Goal: Find specific page/section: Find specific page/section

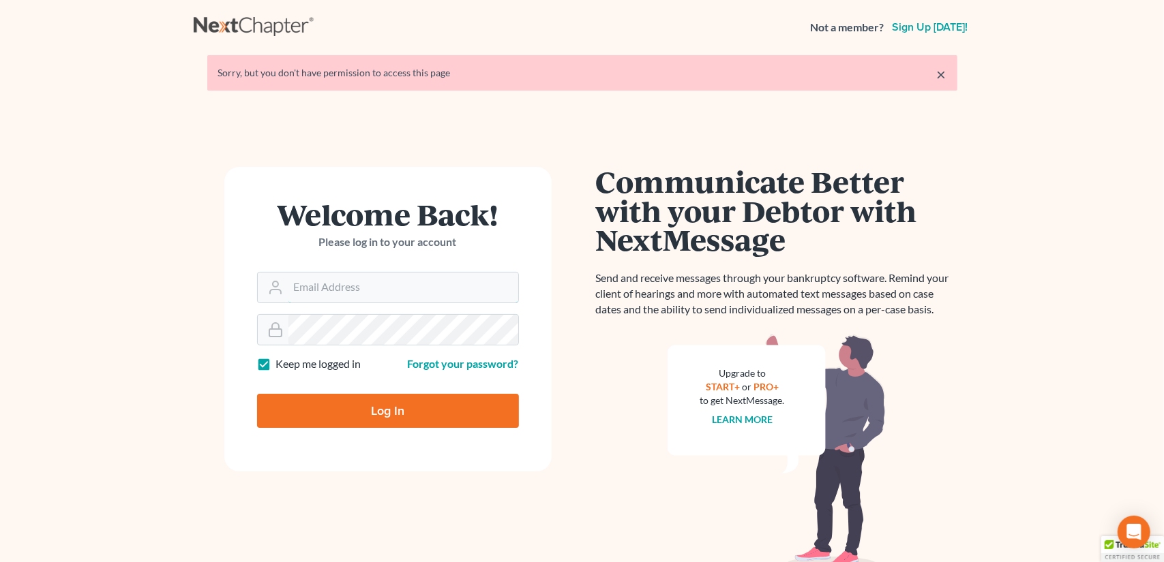
type input "[EMAIL_ADDRESS][DOMAIN_NAME]"
click at [350, 415] on input "Log In" at bounding box center [388, 411] width 262 height 34
type input "Thinking..."
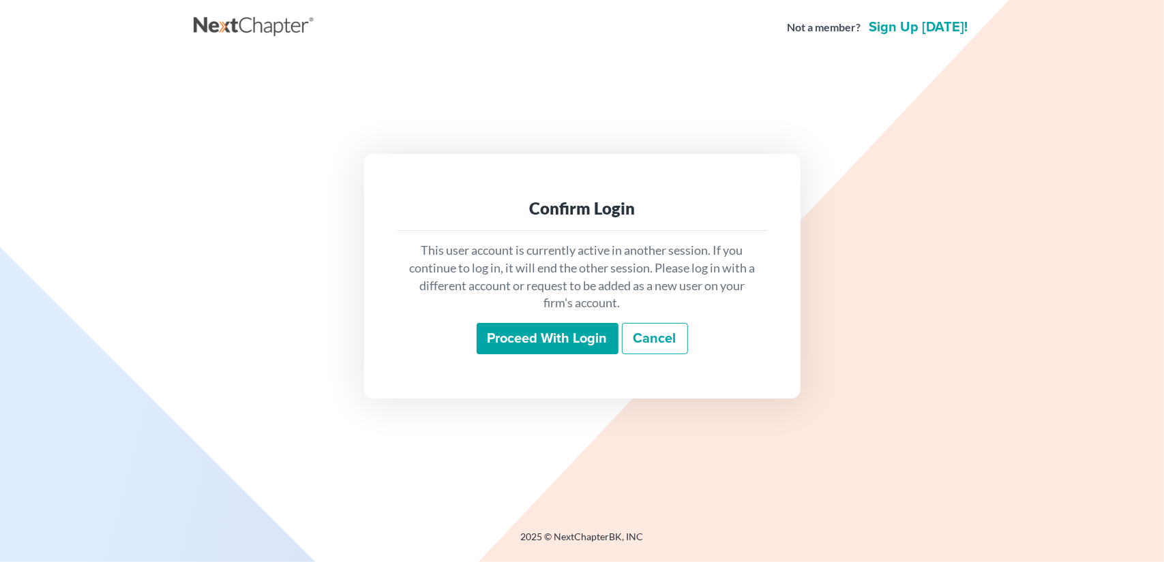
click at [544, 343] on input "Proceed with login" at bounding box center [548, 338] width 142 height 31
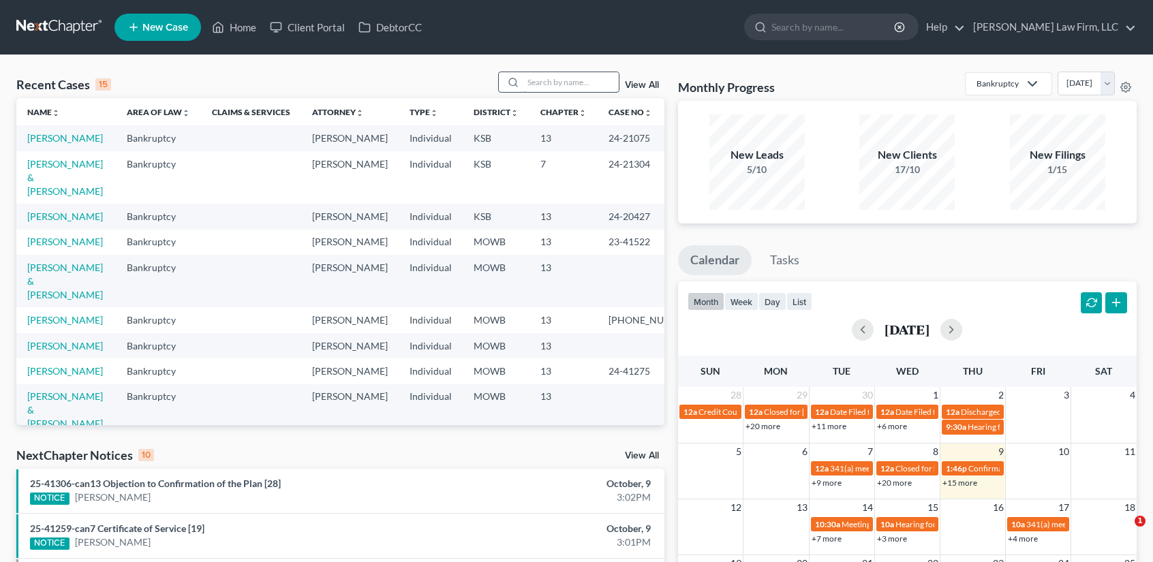
click at [586, 87] on input "search" at bounding box center [571, 82] width 95 height 20
type input "hughes"
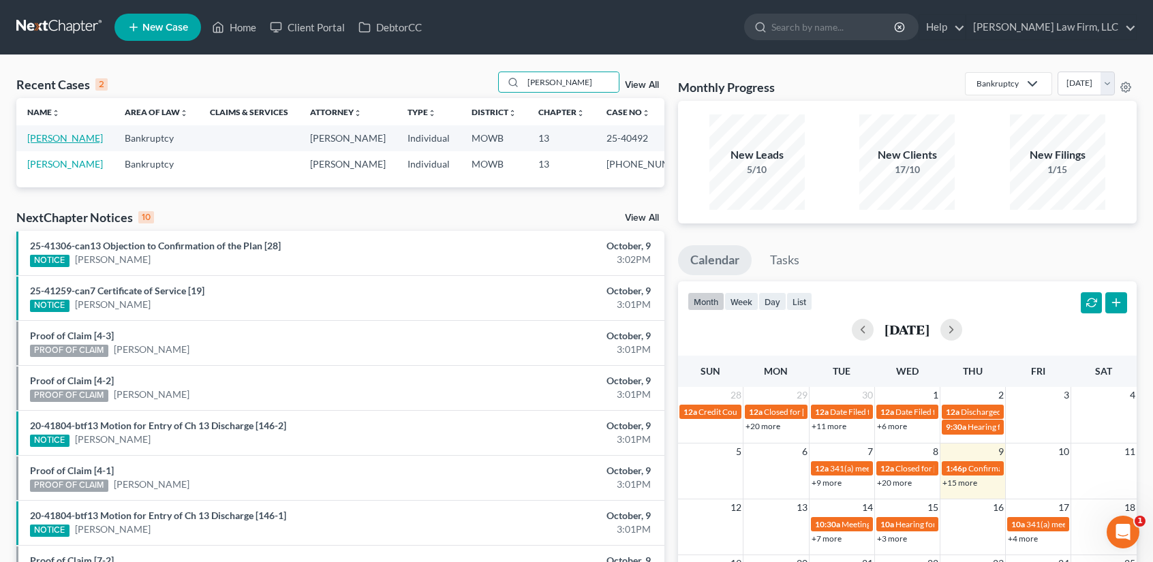
click at [52, 144] on link "Hughes, Cynthia" at bounding box center [65, 138] width 76 height 12
select select "6"
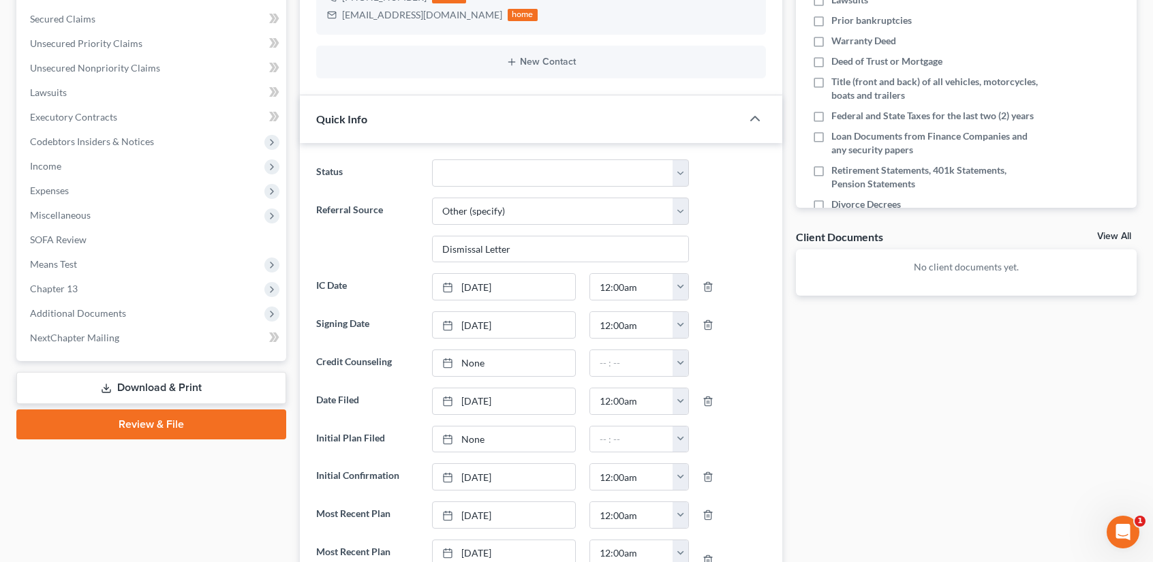
scroll to position [363, 0]
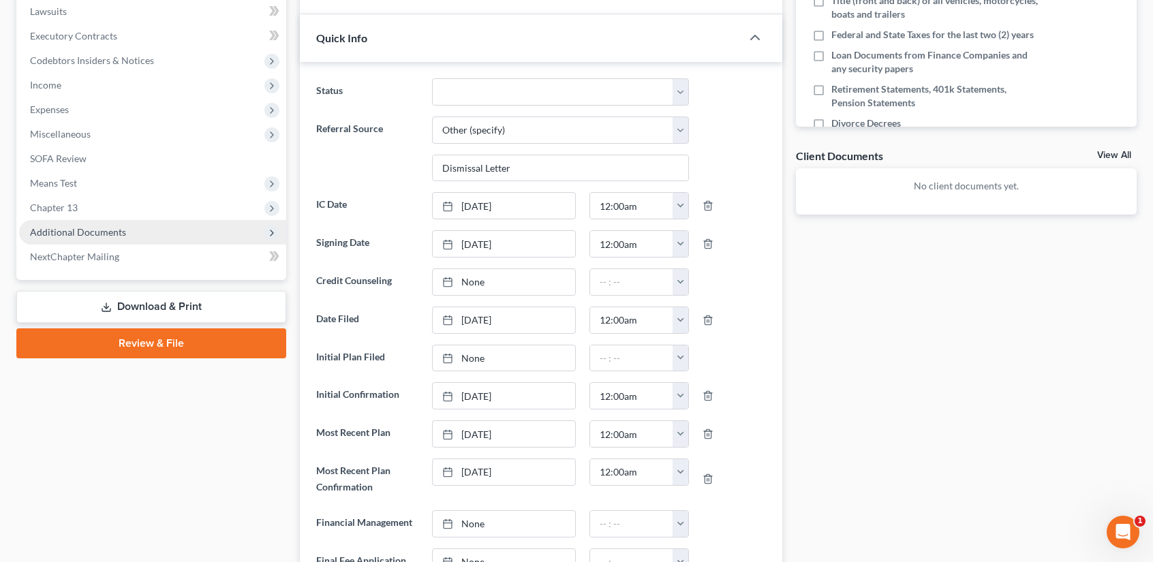
click at [97, 237] on span "Additional Documents" at bounding box center [78, 232] width 96 height 12
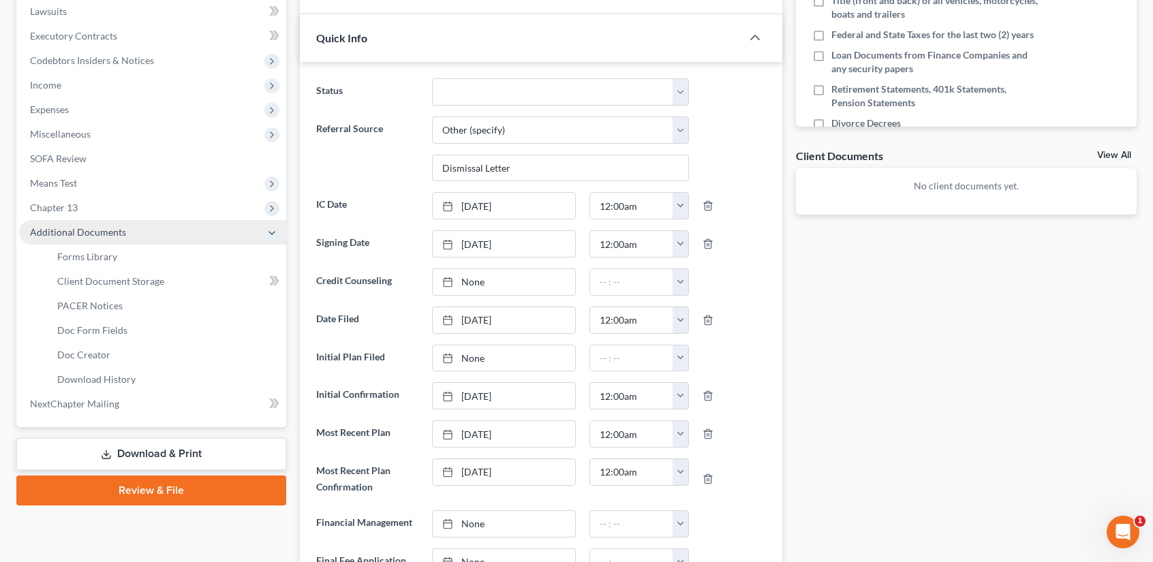
scroll to position [300, 0]
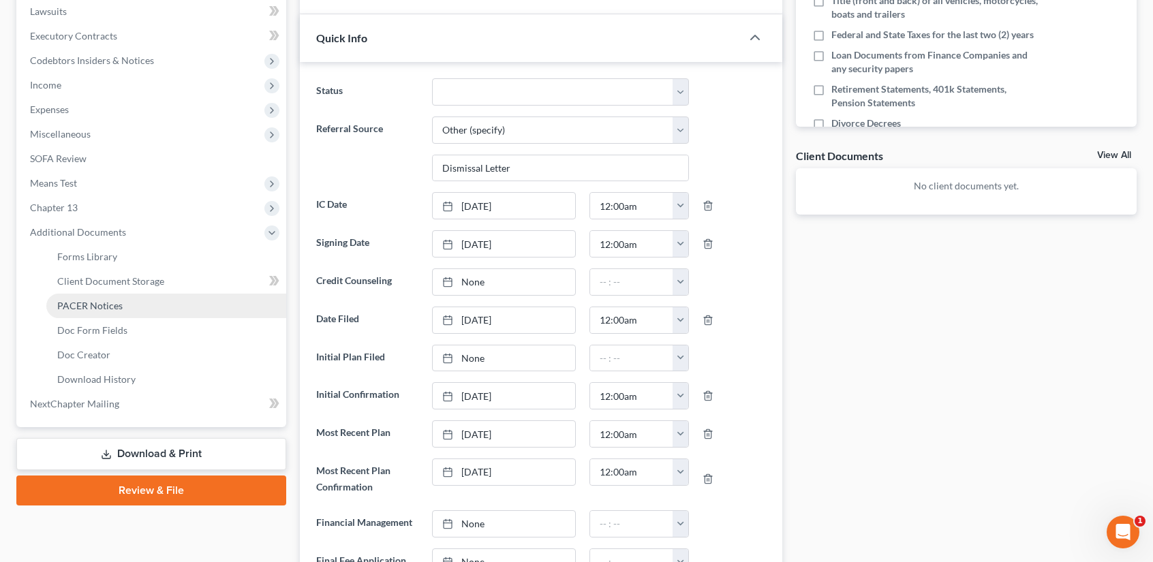
click at [110, 306] on span "PACER Notices" at bounding box center [89, 306] width 65 height 12
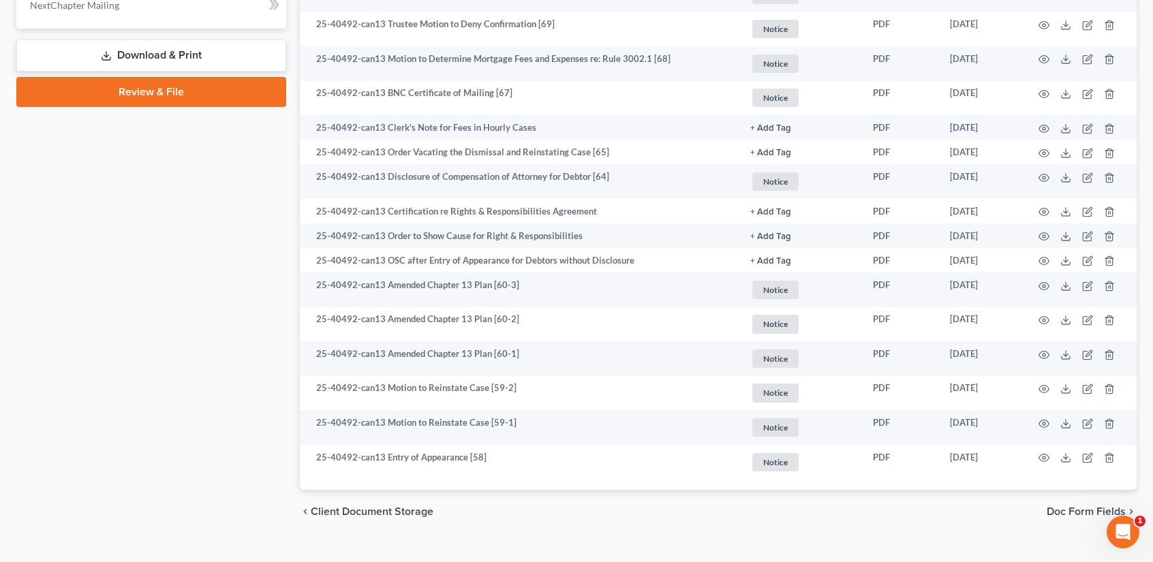
scroll to position [764, 0]
